Goal: Information Seeking & Learning: Learn about a topic

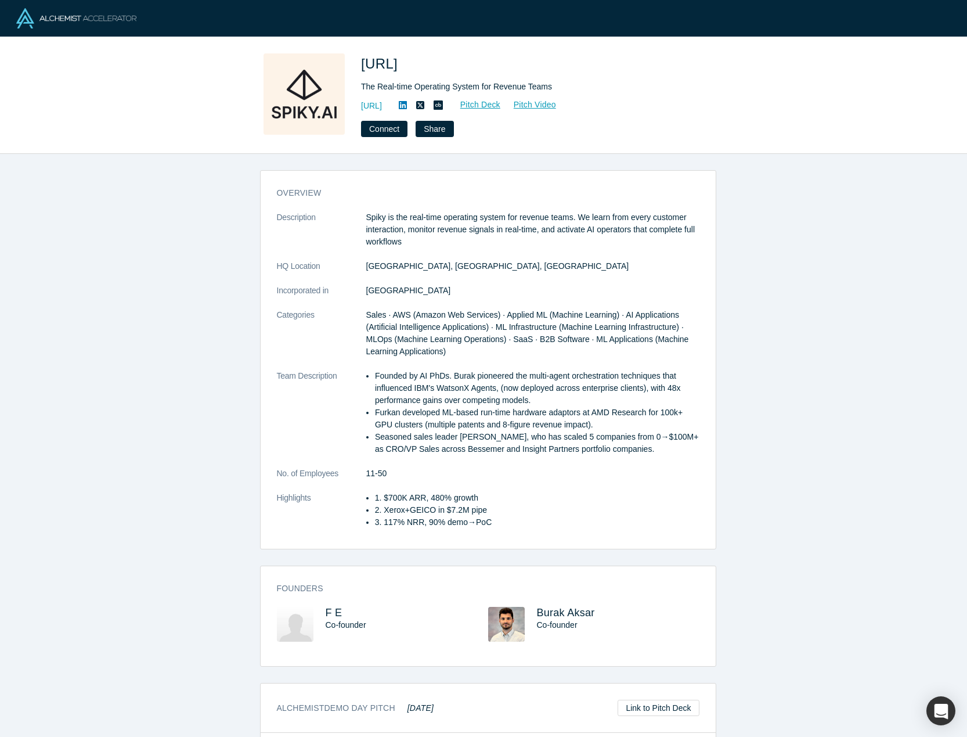
click at [146, 249] on div "overview Description Spiky is the real-time operating system for revenue teams.…" at bounding box center [488, 450] width 976 height 592
click at [43, 12] on img at bounding box center [76, 18] width 120 height 20
